Goal: Task Accomplishment & Management: Use online tool/utility

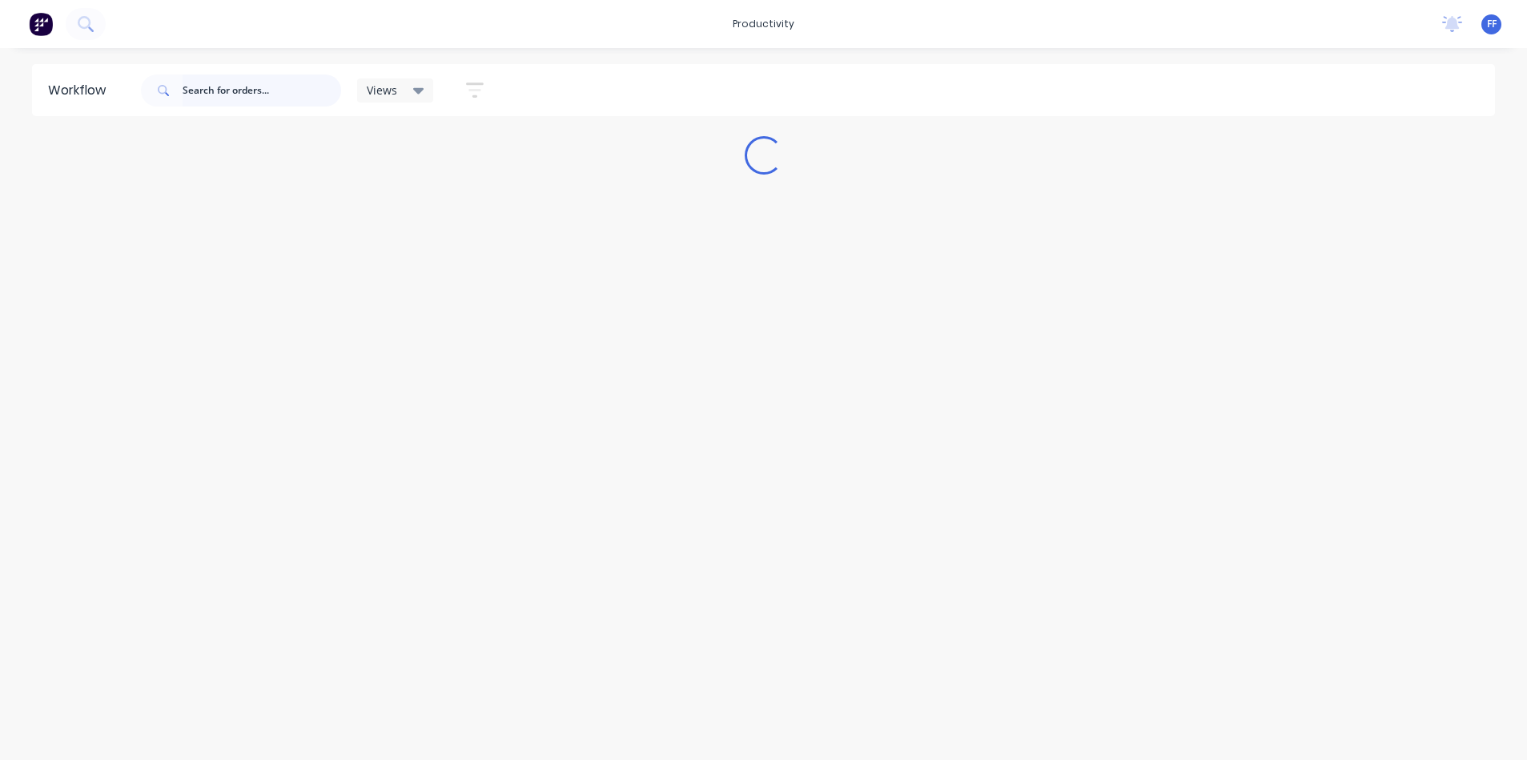
click at [258, 81] on input "text" at bounding box center [262, 90] width 159 height 32
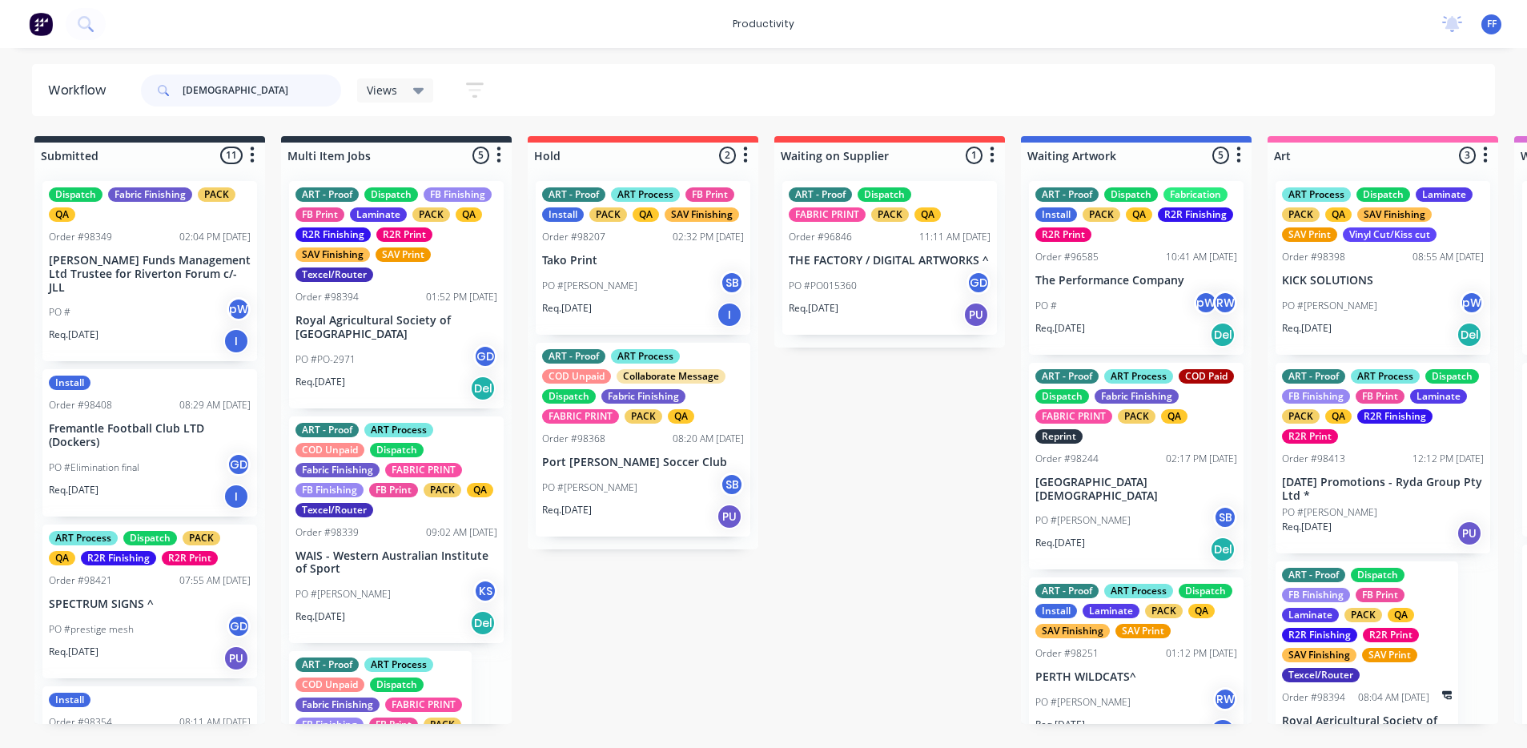
type input "[DEMOGRAPHIC_DATA]"
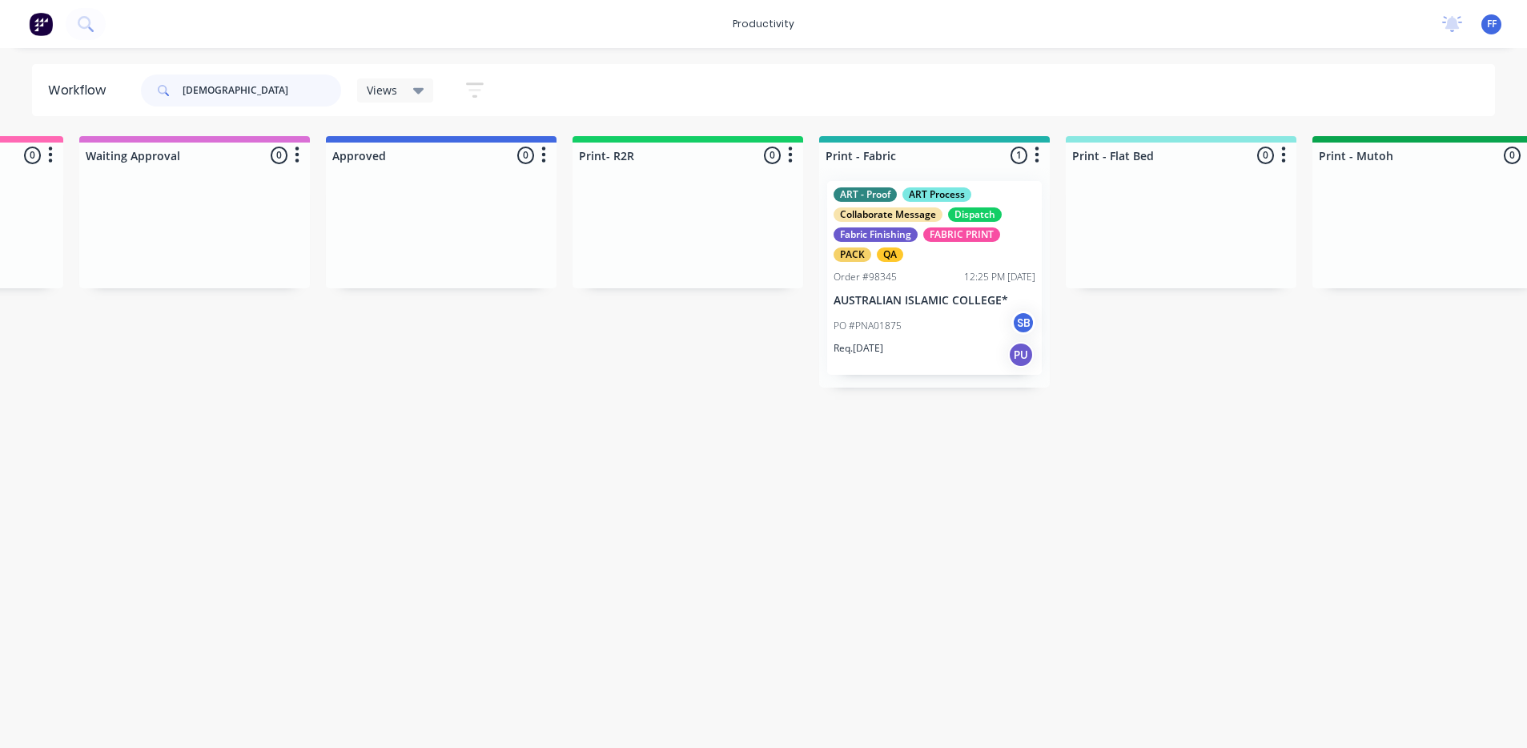
scroll to position [0, 1498]
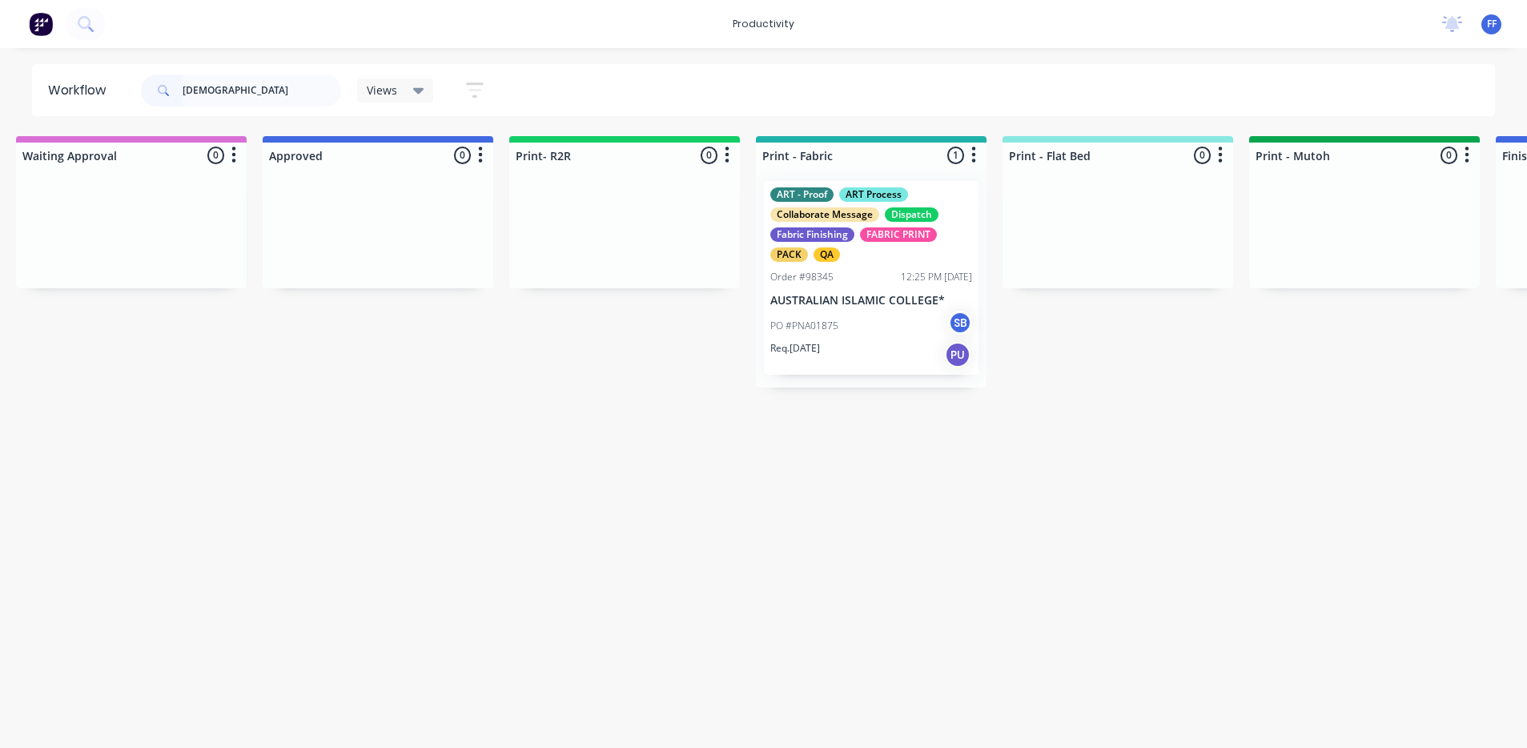
click at [919, 311] on div "PO #PNA01875 SB" at bounding box center [871, 326] width 202 height 30
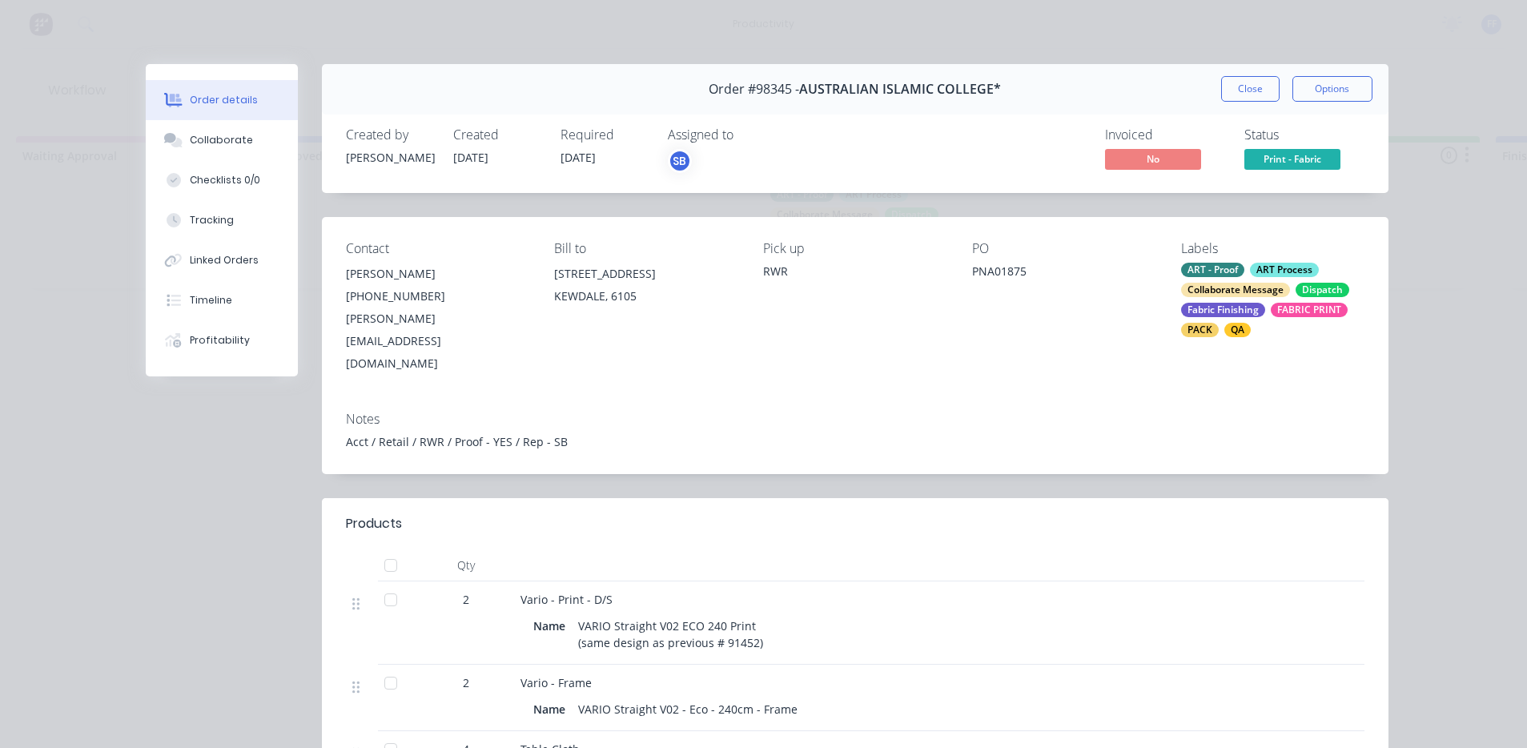
scroll to position [160, 0]
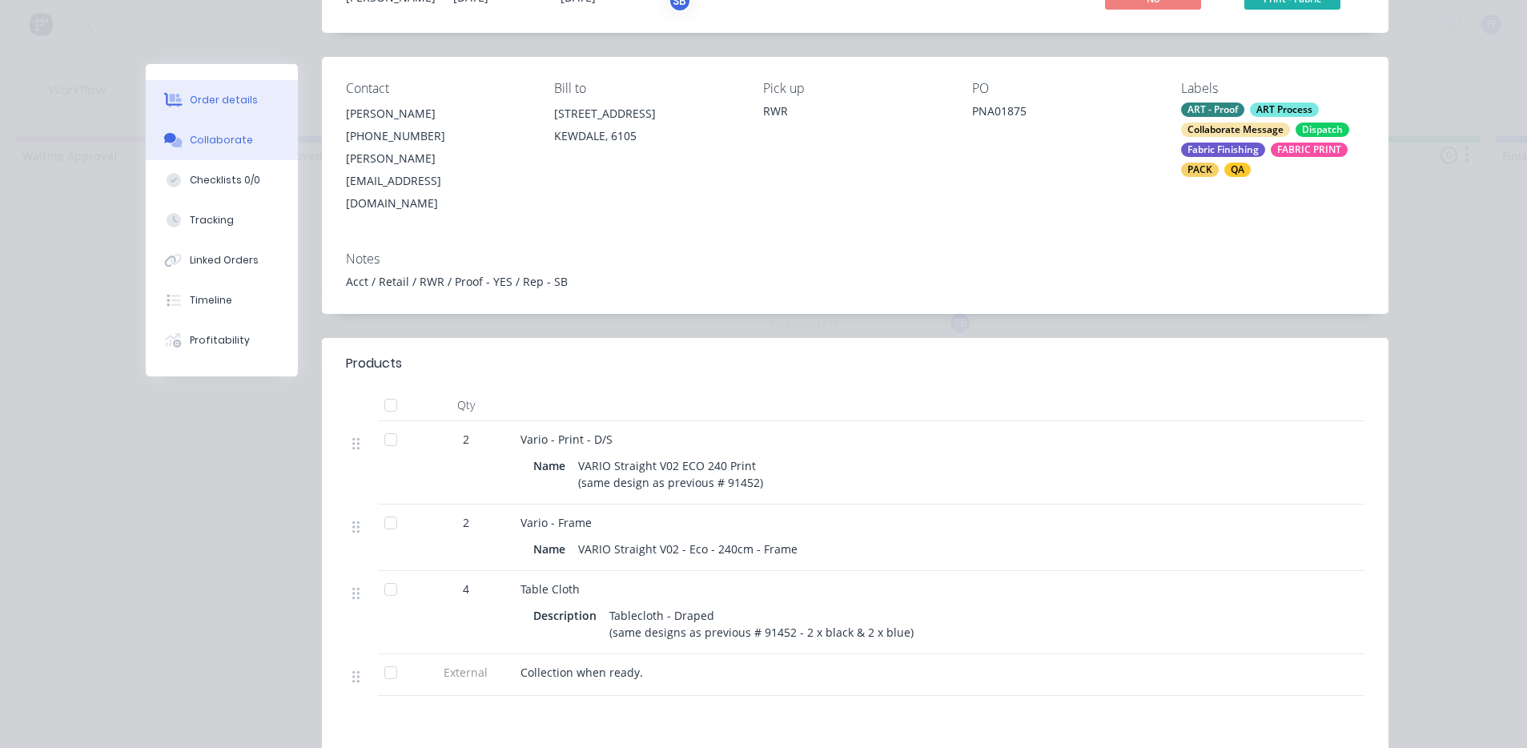
click at [210, 148] on button "Collaborate" at bounding box center [222, 140] width 152 height 40
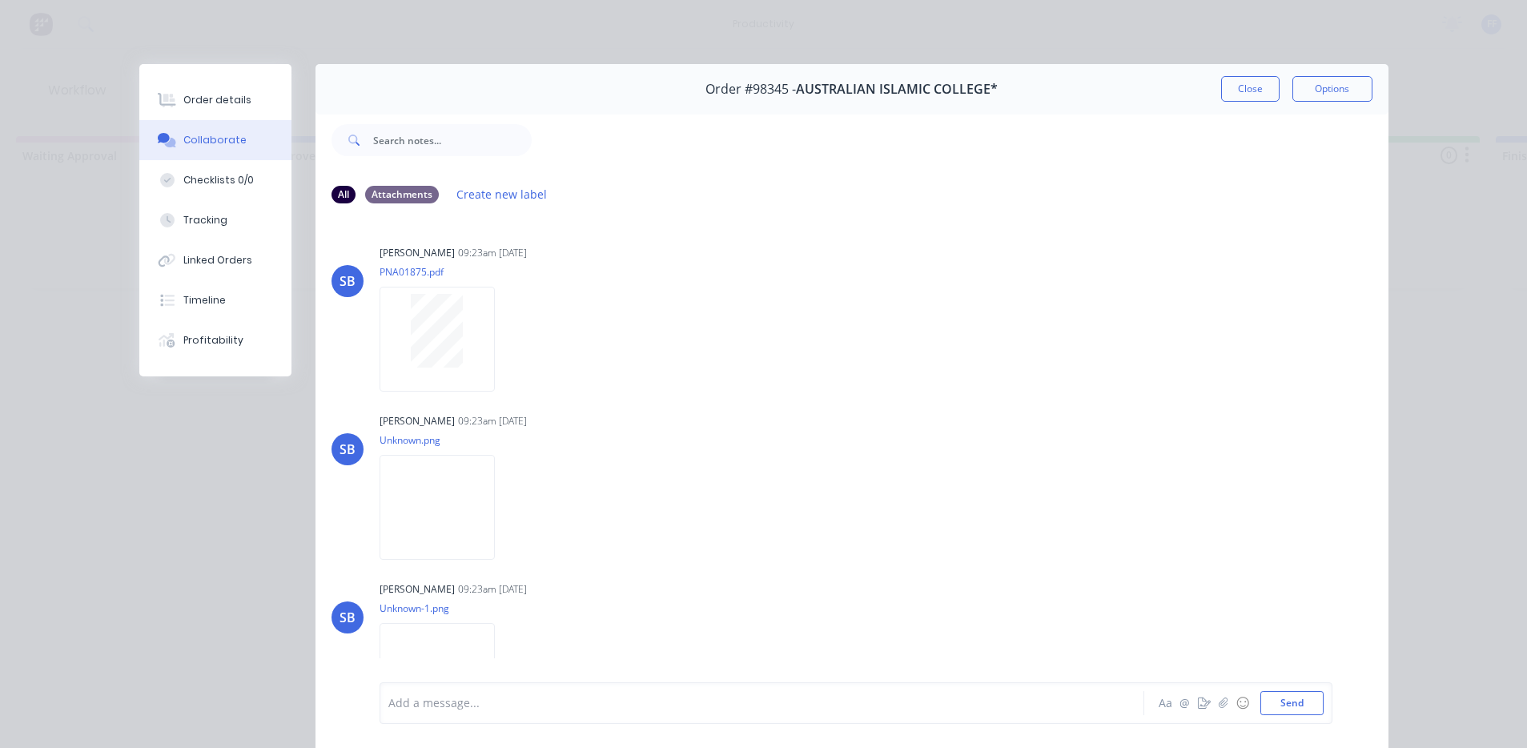
scroll to position [240, 0]
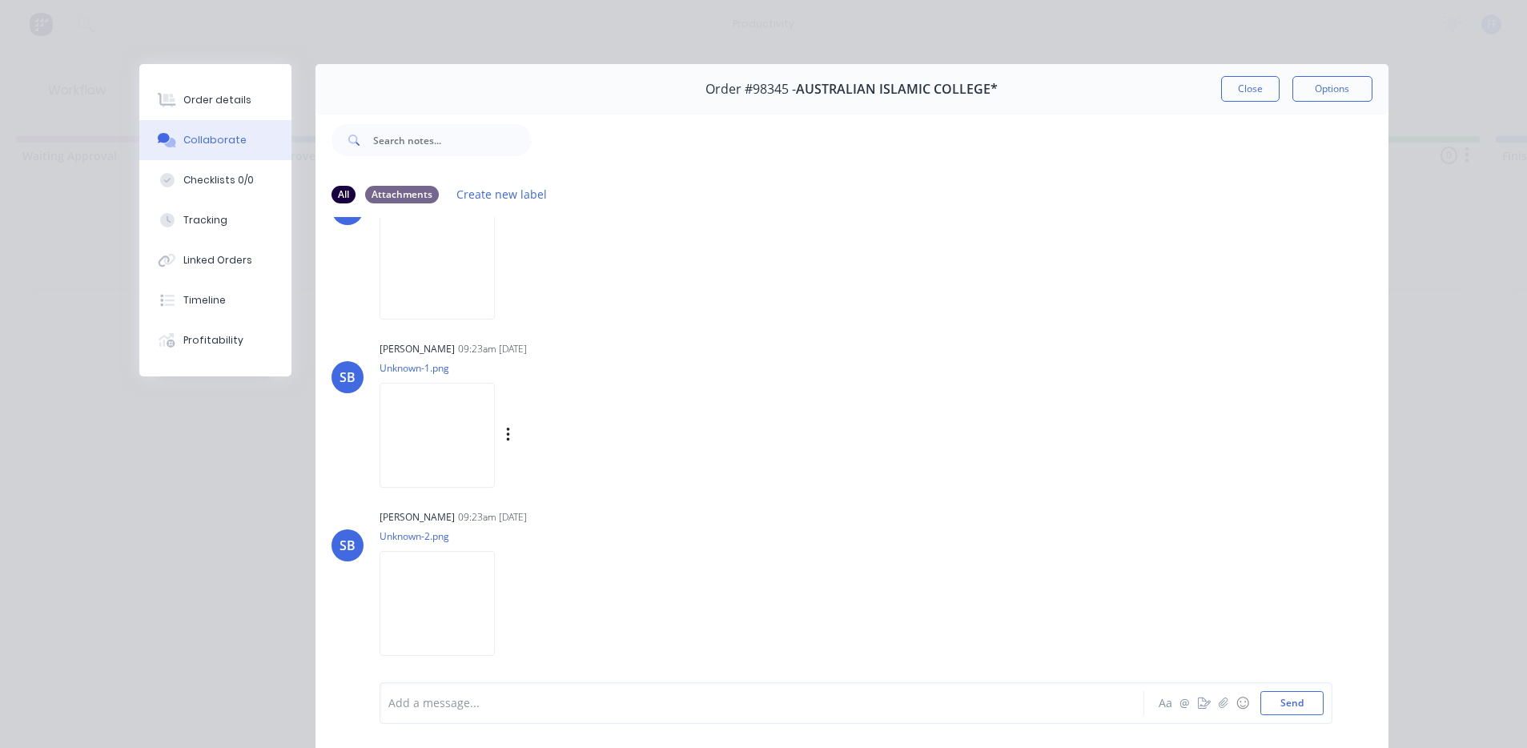
click at [446, 454] on img at bounding box center [437, 435] width 115 height 105
click at [1262, 87] on button "Close" at bounding box center [1250, 89] width 58 height 26
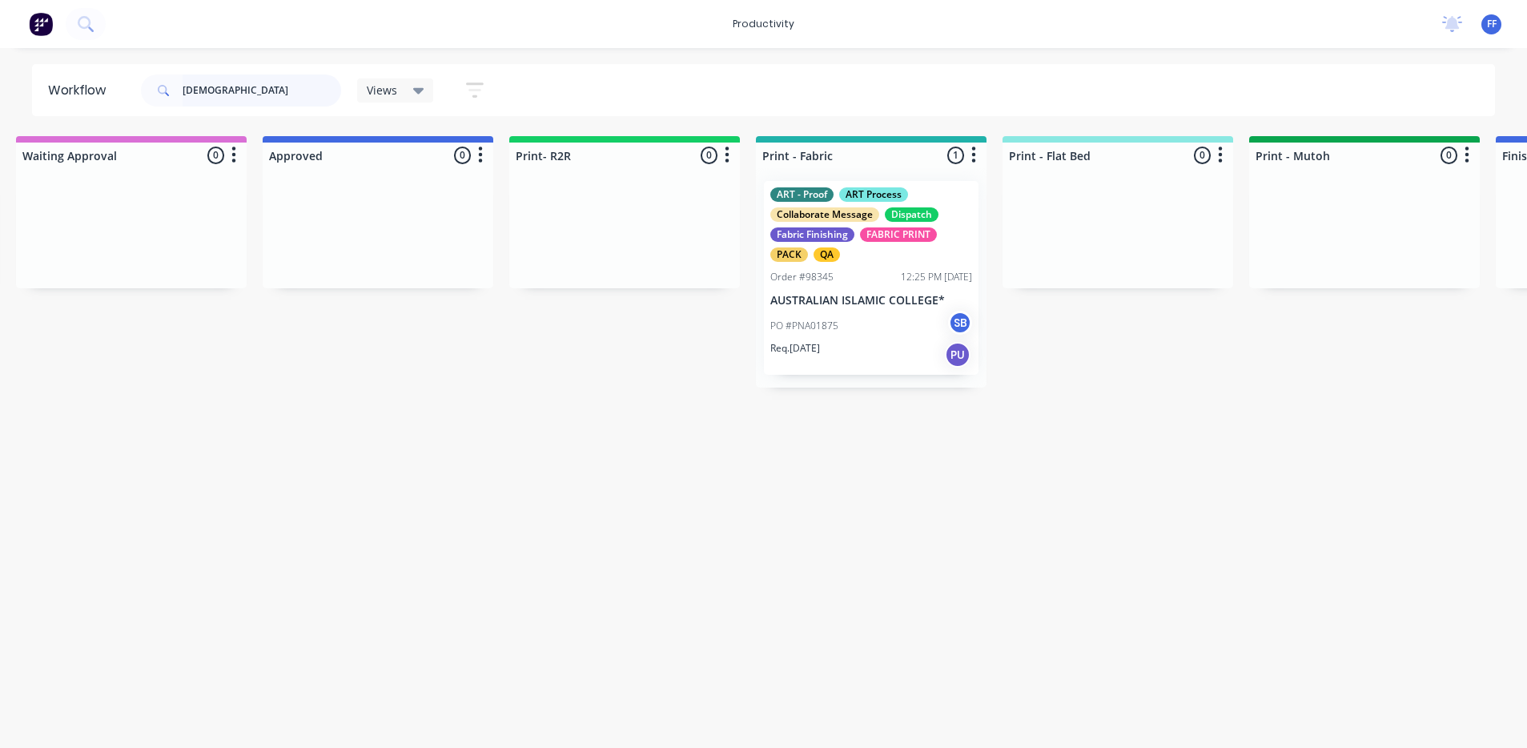
drag, startPoint x: 286, startPoint y: 95, endPoint x: 265, endPoint y: 96, distance: 20.8
click at [266, 96] on input "[DEMOGRAPHIC_DATA]" at bounding box center [262, 90] width 159 height 32
click at [814, 308] on div "ART - Proof ART Process Collaborate Message Dispatch Fabric Finishing FABRIC PR…" at bounding box center [871, 278] width 215 height 194
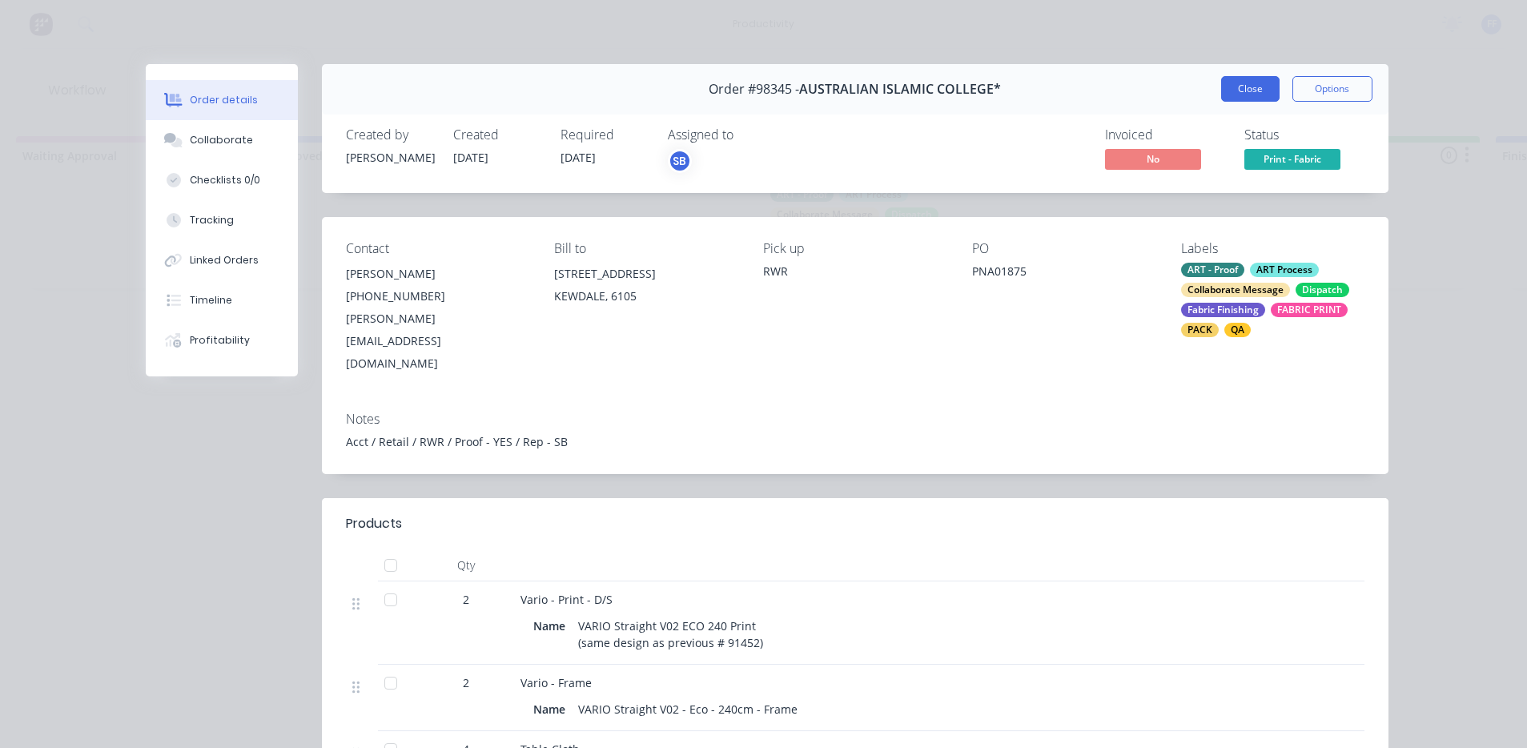
click at [1240, 82] on button "Close" at bounding box center [1250, 89] width 58 height 26
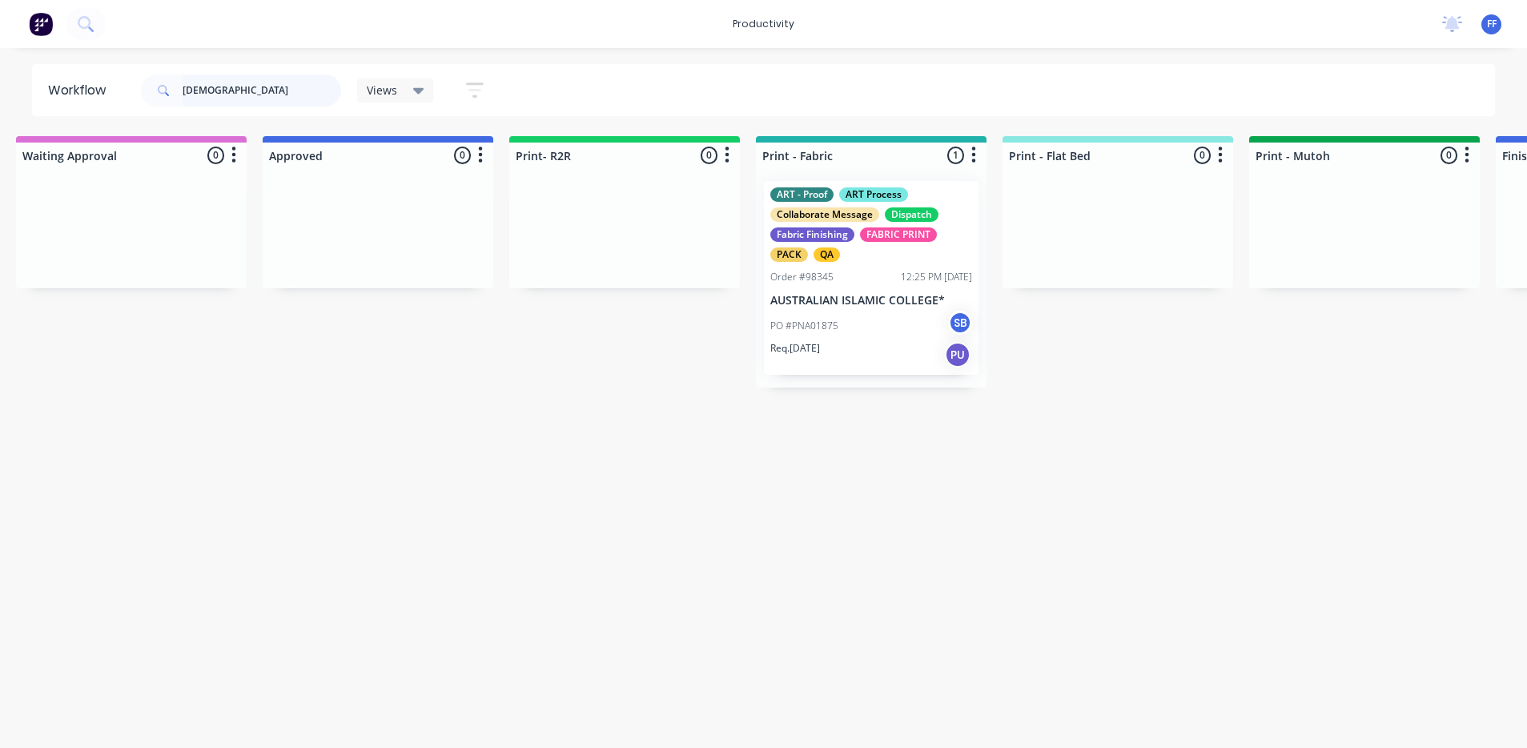
drag, startPoint x: 247, startPoint y: 86, endPoint x: -4, endPoint y: 26, distance: 257.6
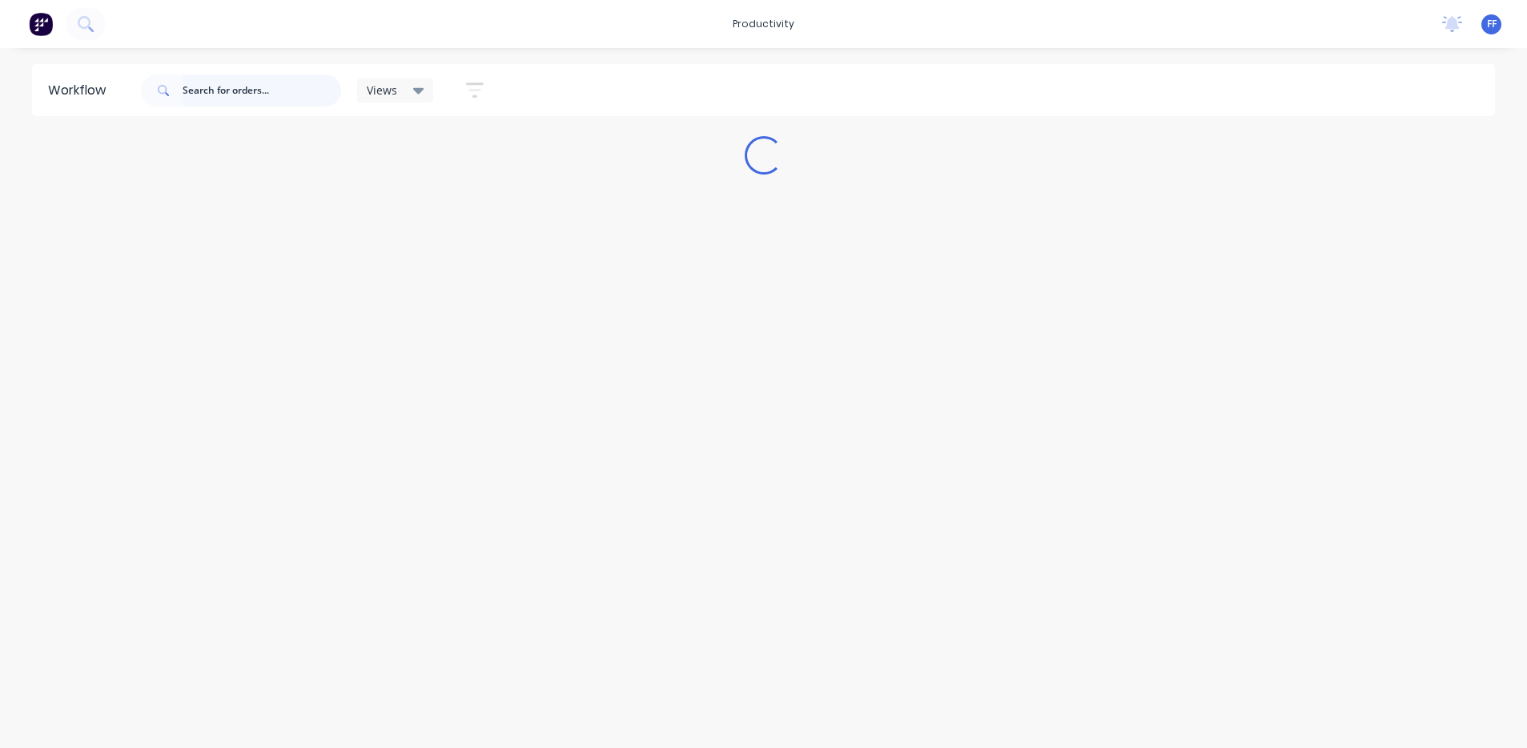
scroll to position [0, 0]
